Goal: Task Accomplishment & Management: Use online tool/utility

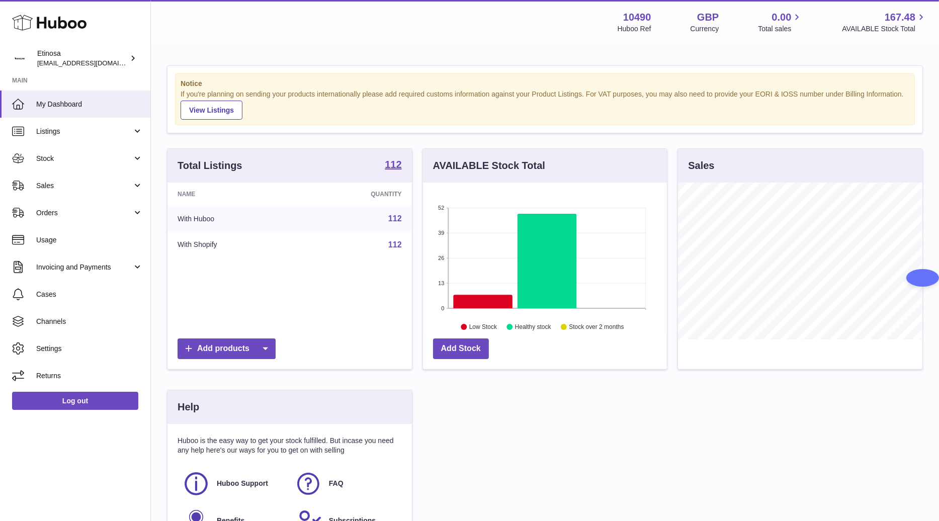
scroll to position [157, 244]
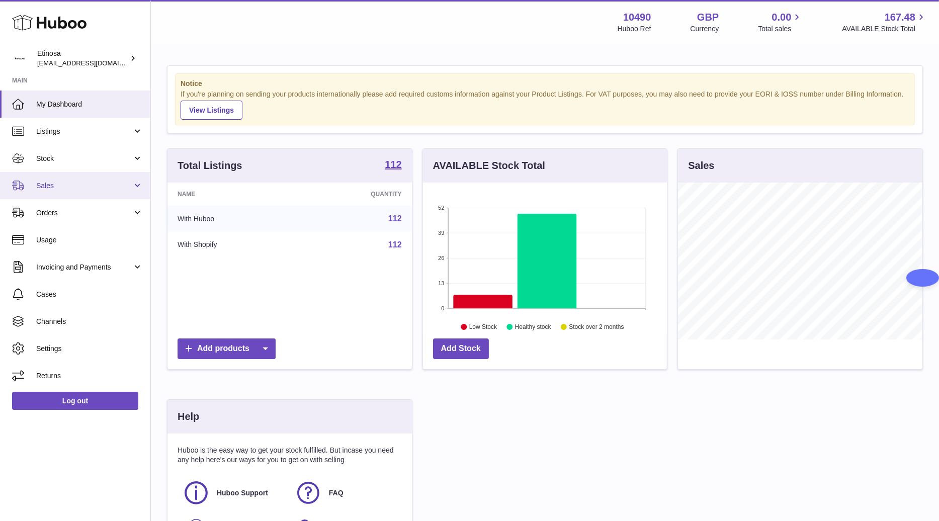
click at [61, 178] on link "Sales" at bounding box center [75, 185] width 150 height 27
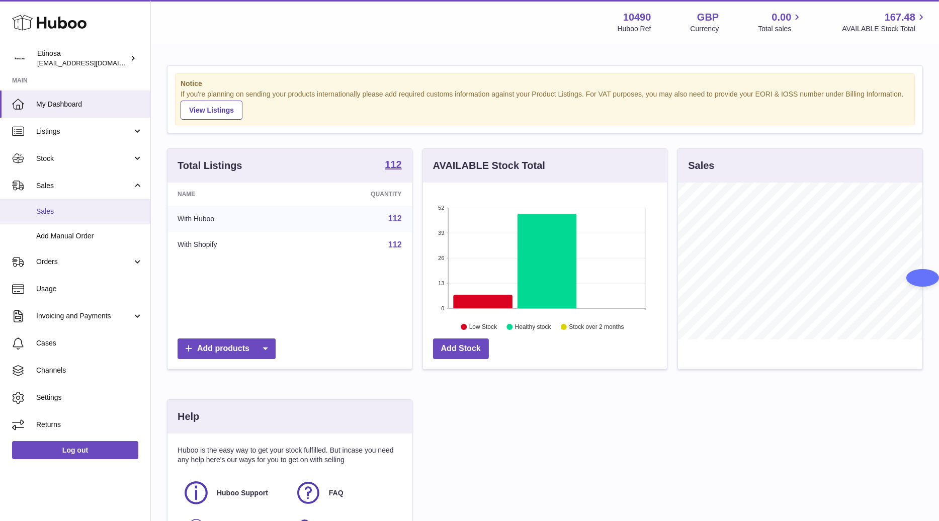
click at [85, 204] on link "Sales" at bounding box center [75, 211] width 150 height 25
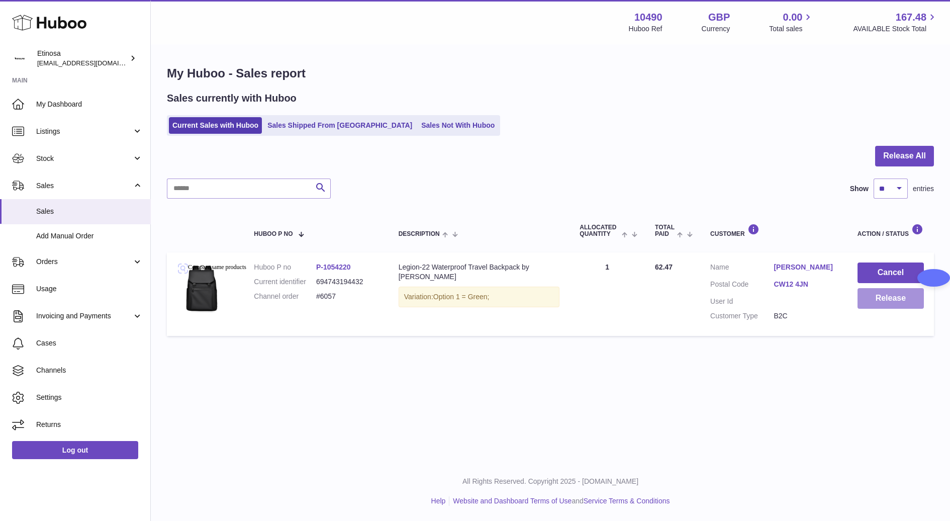
click at [908, 304] on button "Release" at bounding box center [891, 298] width 66 height 21
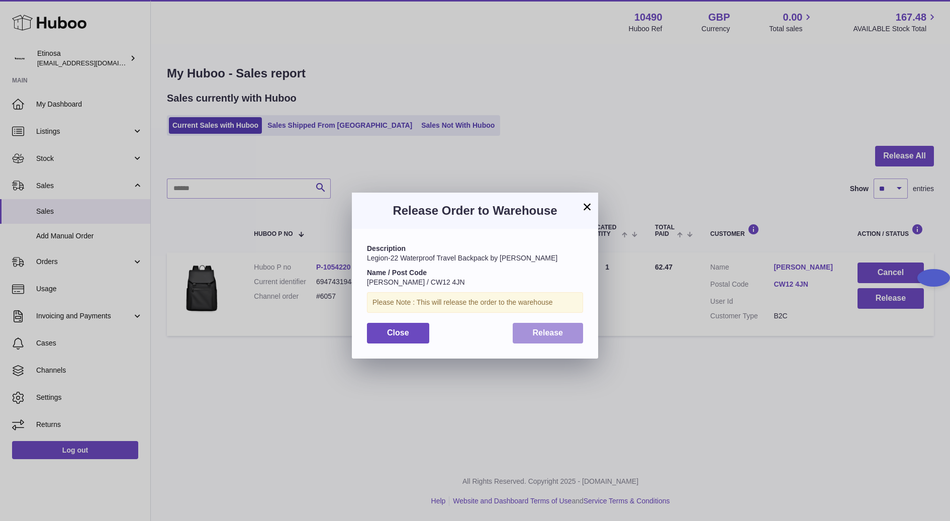
click at [545, 337] on span "Release" at bounding box center [548, 332] width 31 height 9
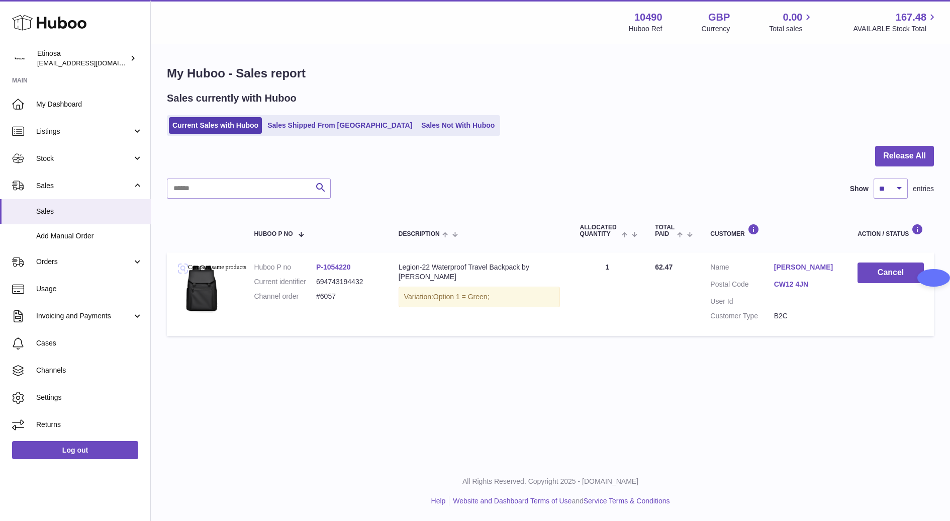
click at [604, 405] on div "Menu Huboo 10490 Huboo Ref GBP Currency 0.00 Total sales 167.48 AVAILABLE Stock…" at bounding box center [550, 231] width 799 height 462
